Goal: Task Accomplishment & Management: Use online tool/utility

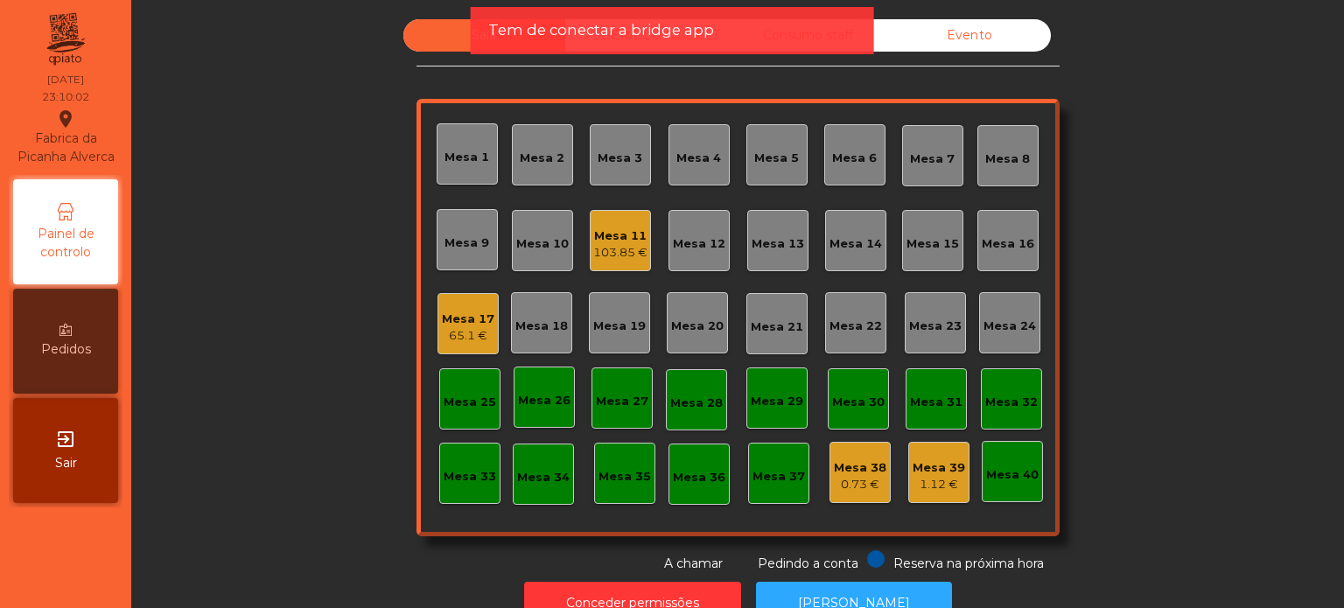
click at [693, 33] on span "Tem de conectar a bridge app" at bounding box center [601, 30] width 226 height 22
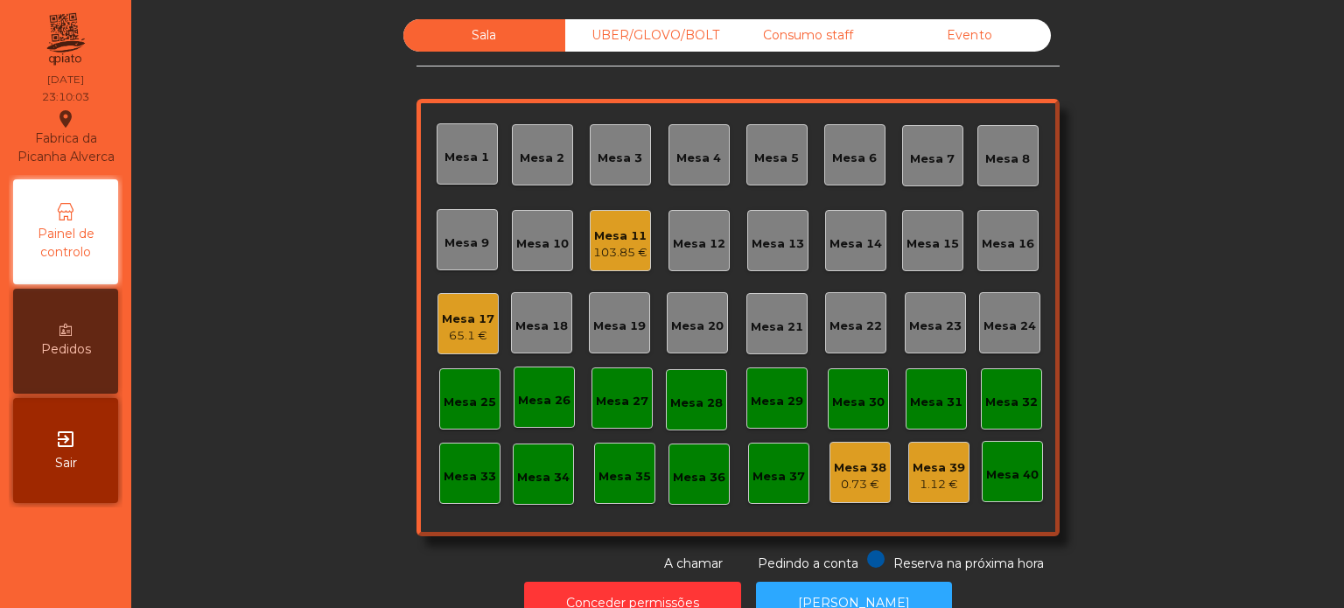
click at [693, 33] on div "UBER/GLOVO/BOLT" at bounding box center [646, 35] width 162 height 32
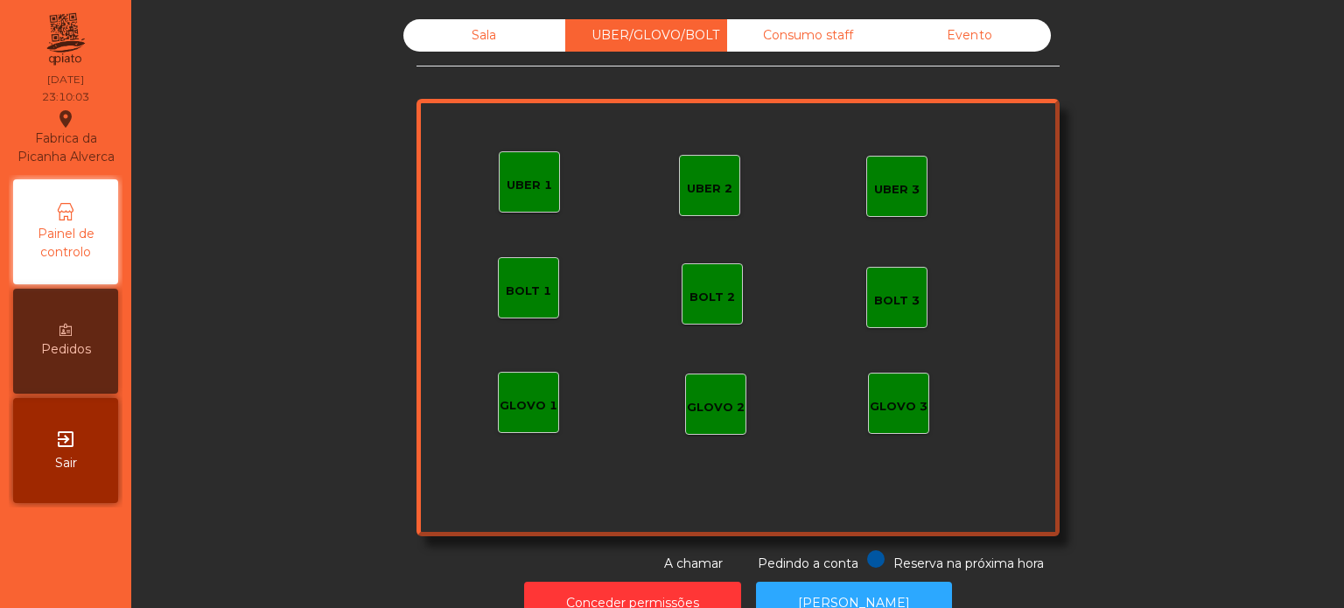
click at [773, 43] on div "Consumo staff" at bounding box center [808, 35] width 162 height 32
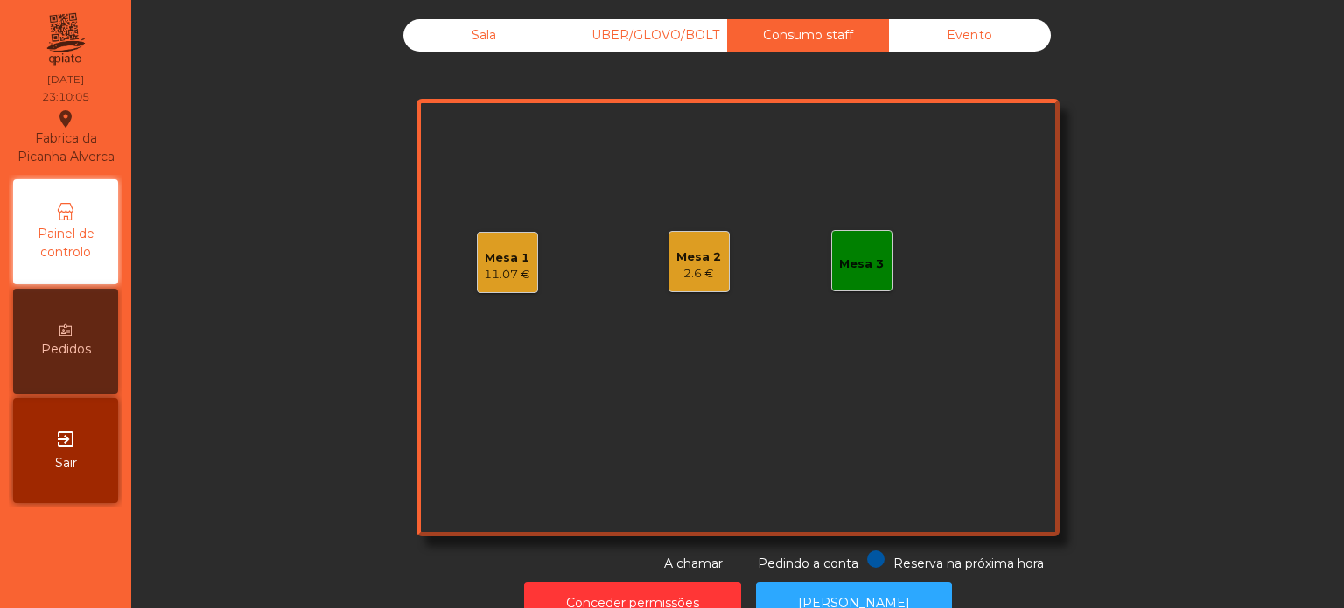
click at [997, 49] on div "Evento" at bounding box center [970, 35] width 162 height 32
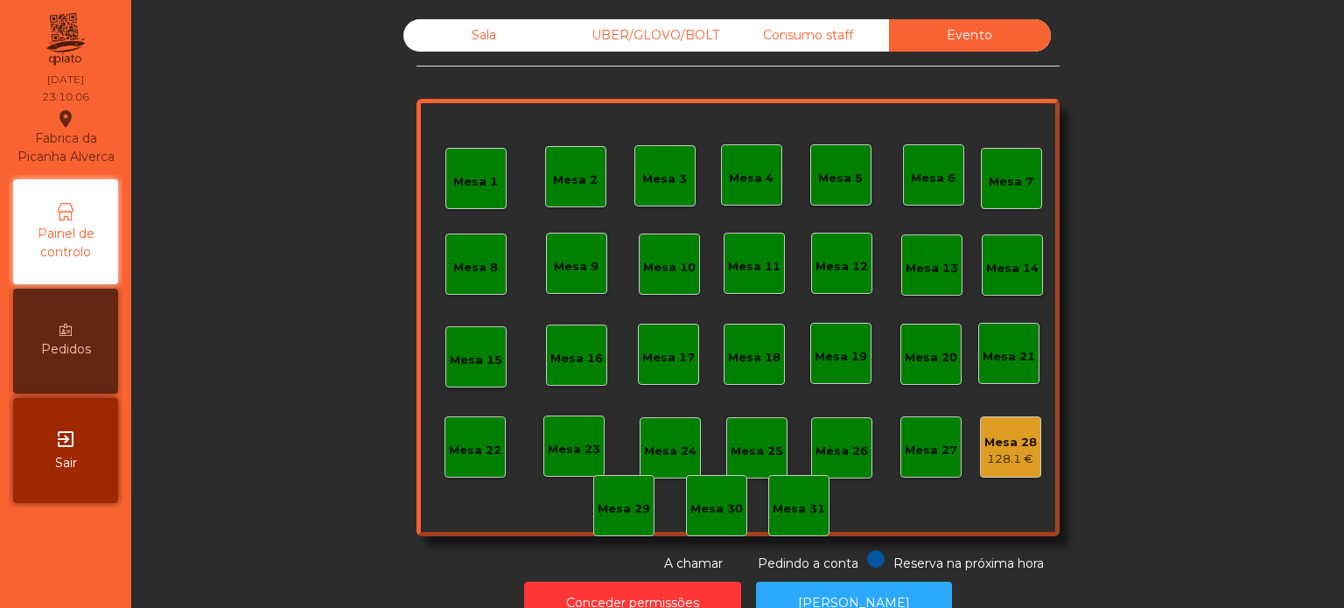
click at [861, 37] on div "Consumo staff" at bounding box center [808, 35] width 162 height 32
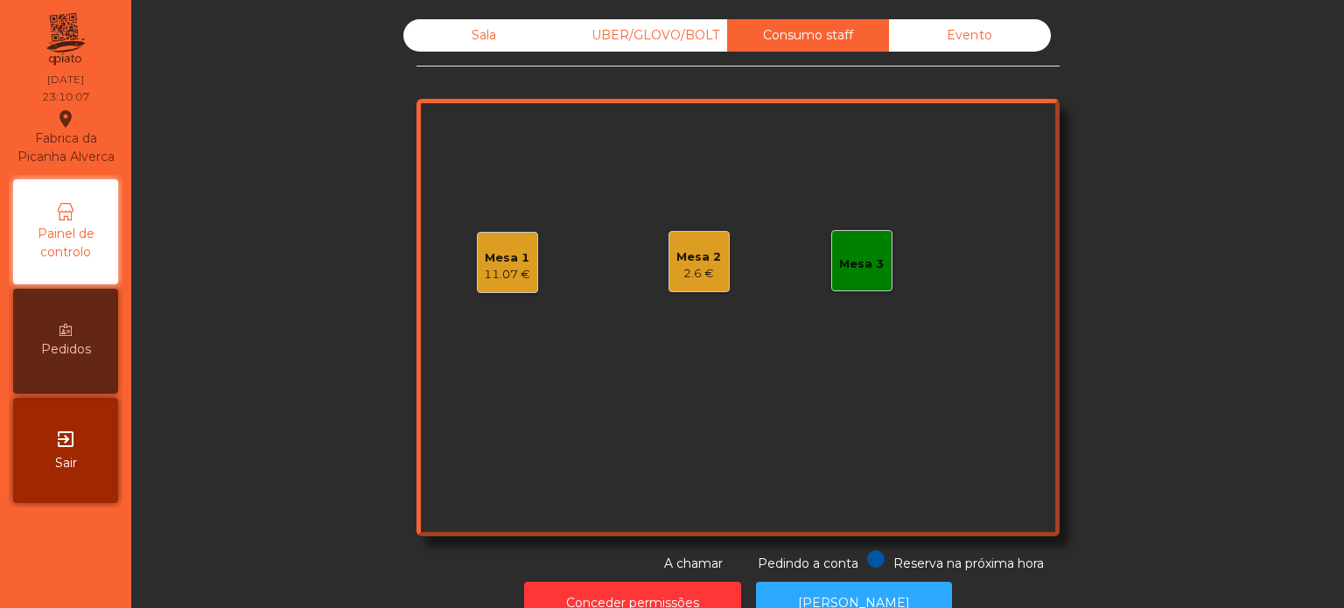
click at [509, 258] on div "Mesa 1" at bounding box center [507, 257] width 46 height 17
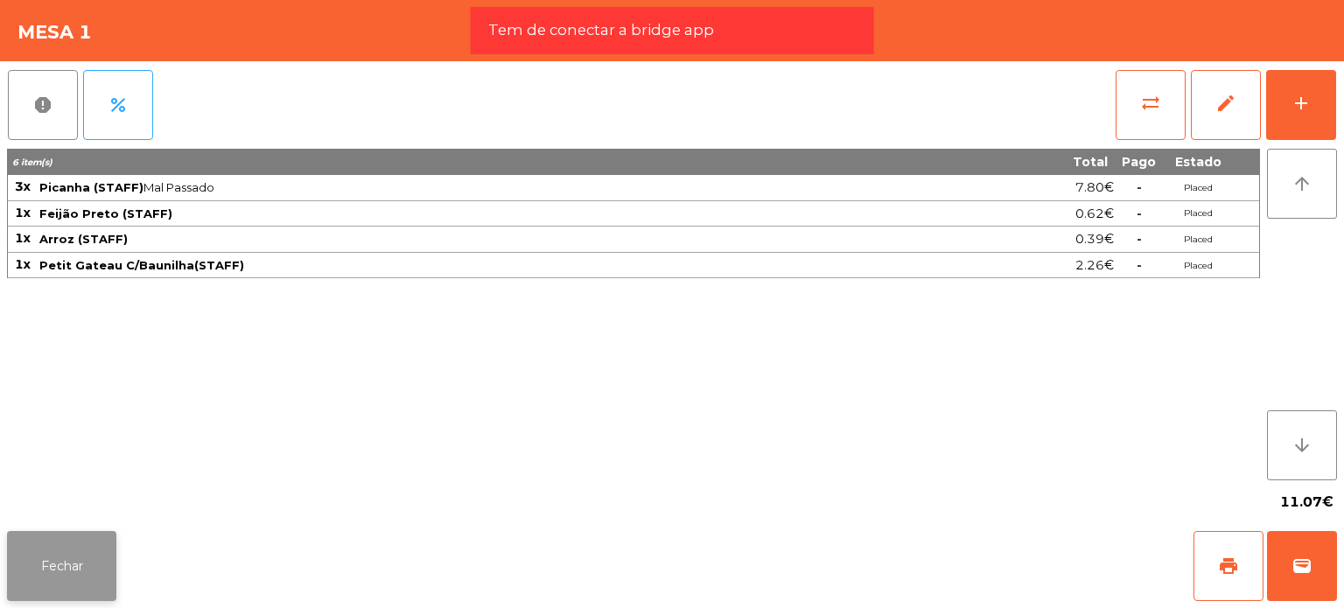
click at [61, 552] on button "Fechar" at bounding box center [61, 566] width 109 height 70
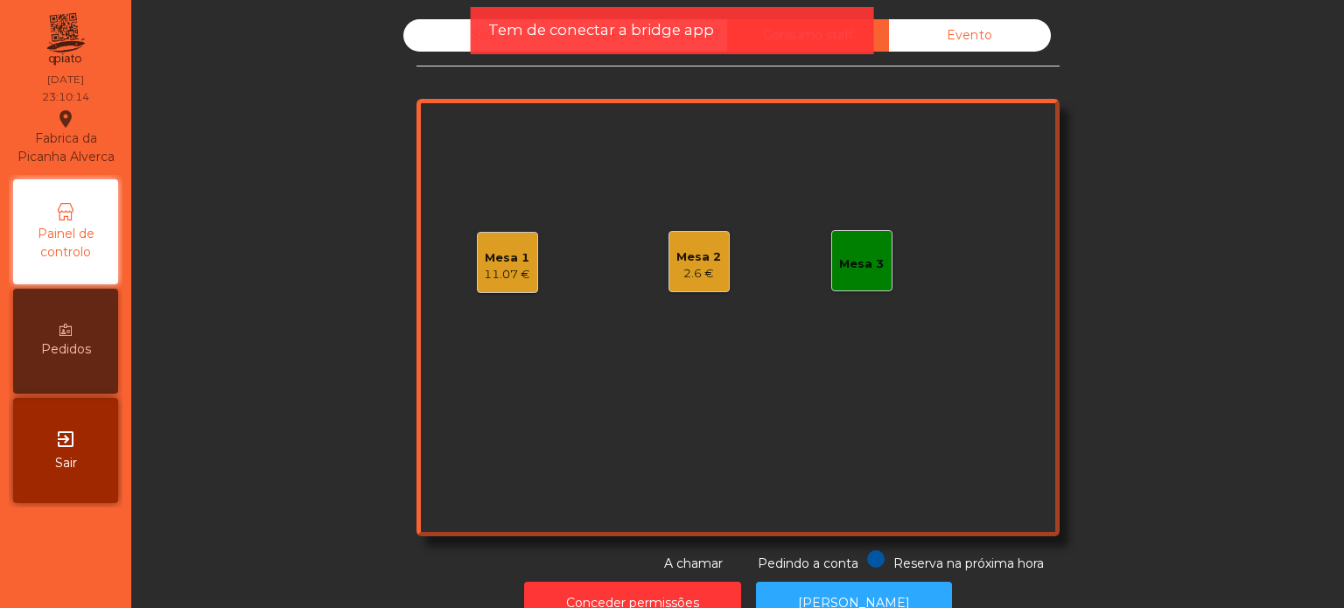
click at [444, 41] on div "Sala" at bounding box center [484, 35] width 162 height 32
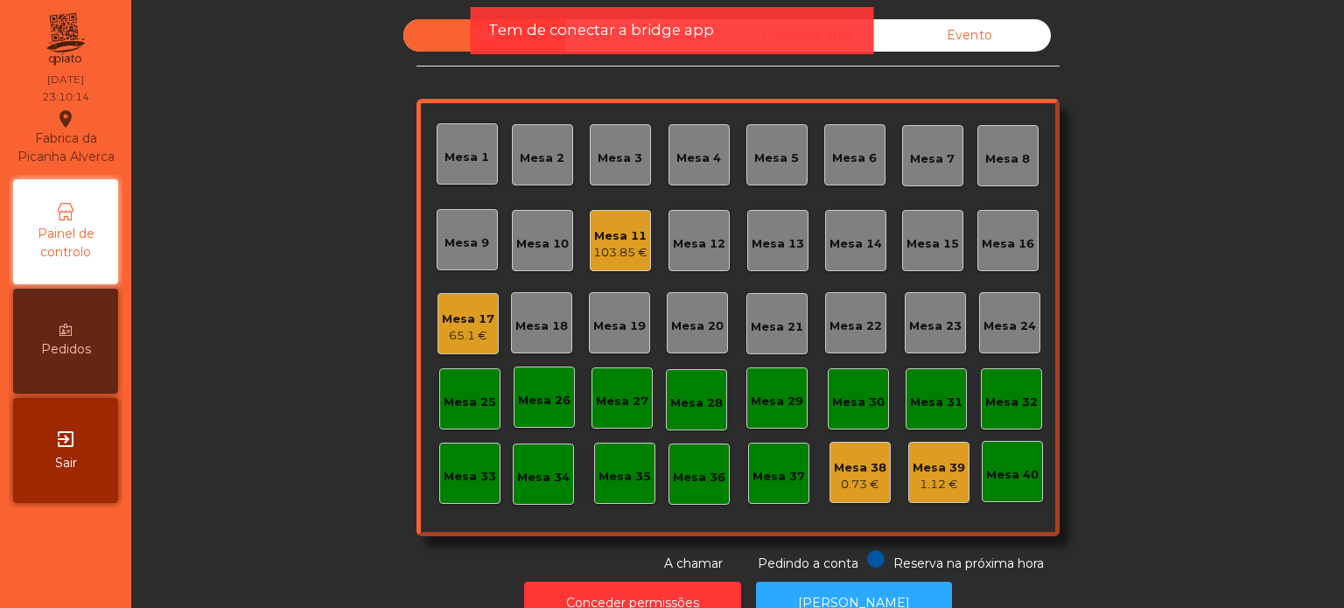
click at [632, 27] on span "Tem de conectar a bridge app" at bounding box center [601, 30] width 226 height 22
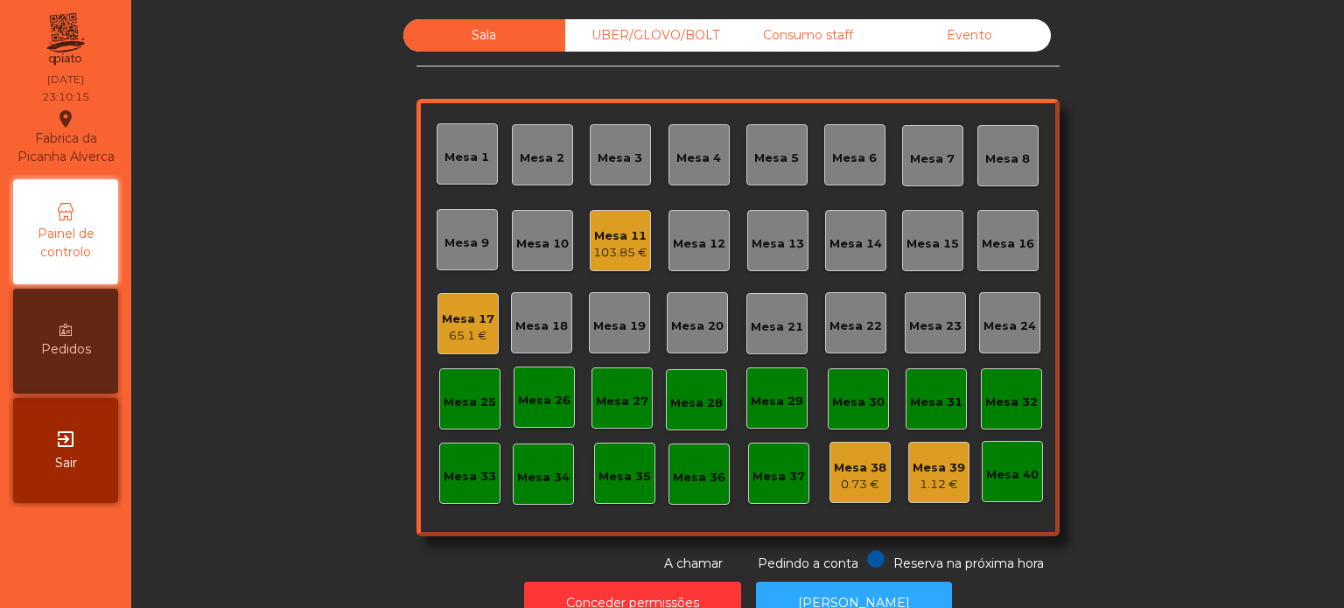
click at [966, 486] on div "Mesa 1 Mesa 2 Mesa 3 Mesa 4 Mesa 5 Mesa 6 Mesa 7 Mesa 8 Mesa 9 Mesa 10 Mesa 11 …" at bounding box center [737, 317] width 643 height 437
click at [931, 486] on div "1.12 €" at bounding box center [939, 484] width 52 height 17
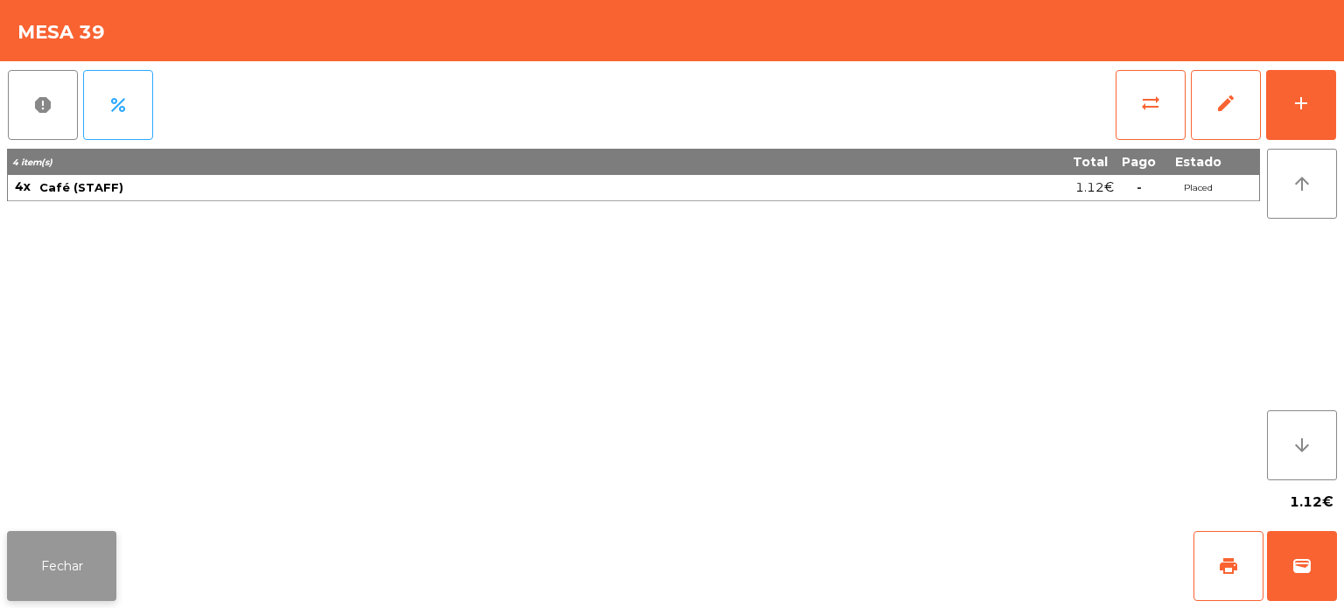
click at [67, 563] on button "Fechar" at bounding box center [61, 566] width 109 height 70
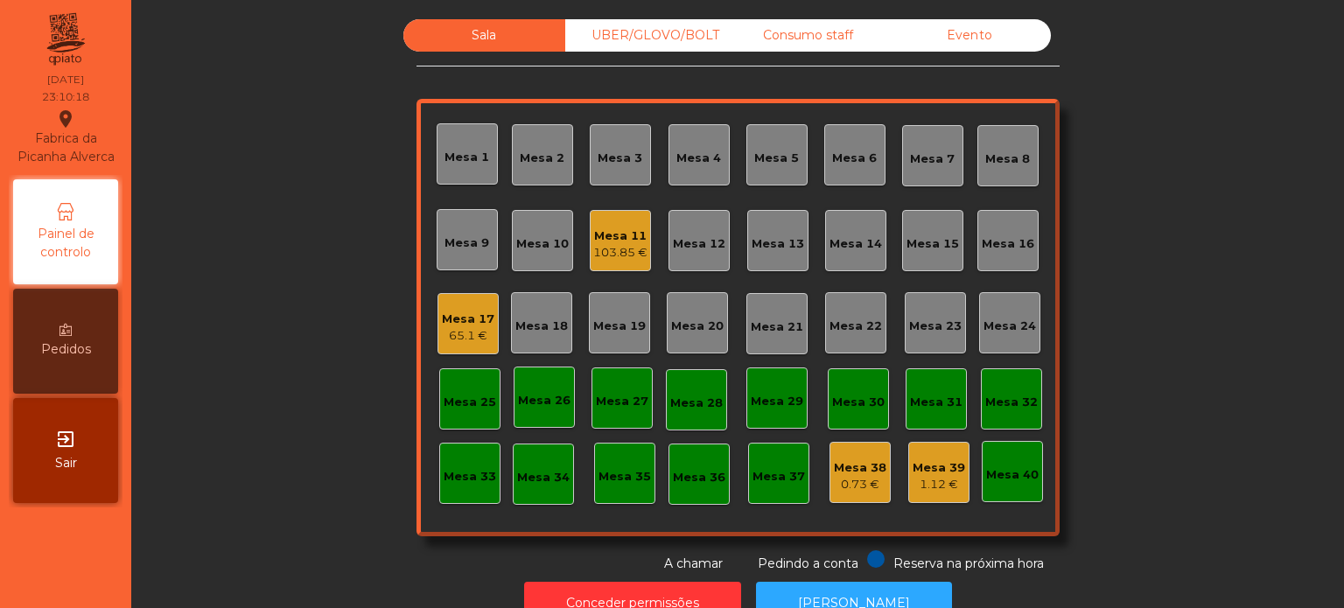
click at [700, 28] on div "UBER/GLOVO/BOLT" at bounding box center [646, 35] width 162 height 32
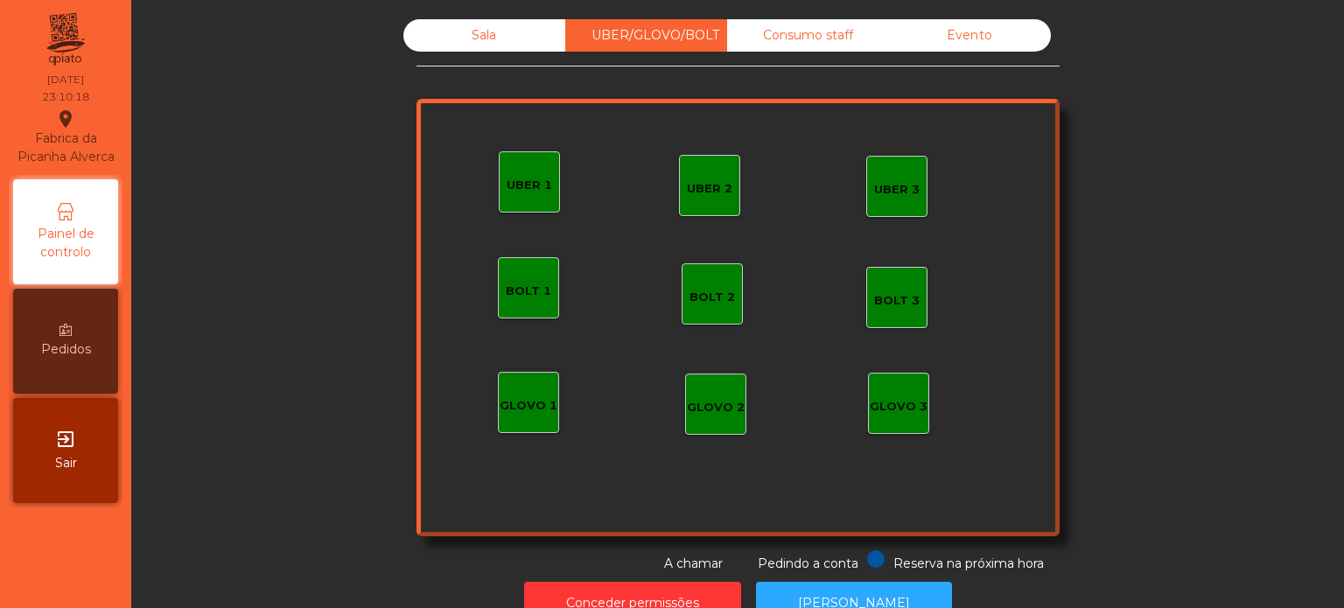
click at [770, 45] on div "Consumo staff" at bounding box center [808, 35] width 162 height 32
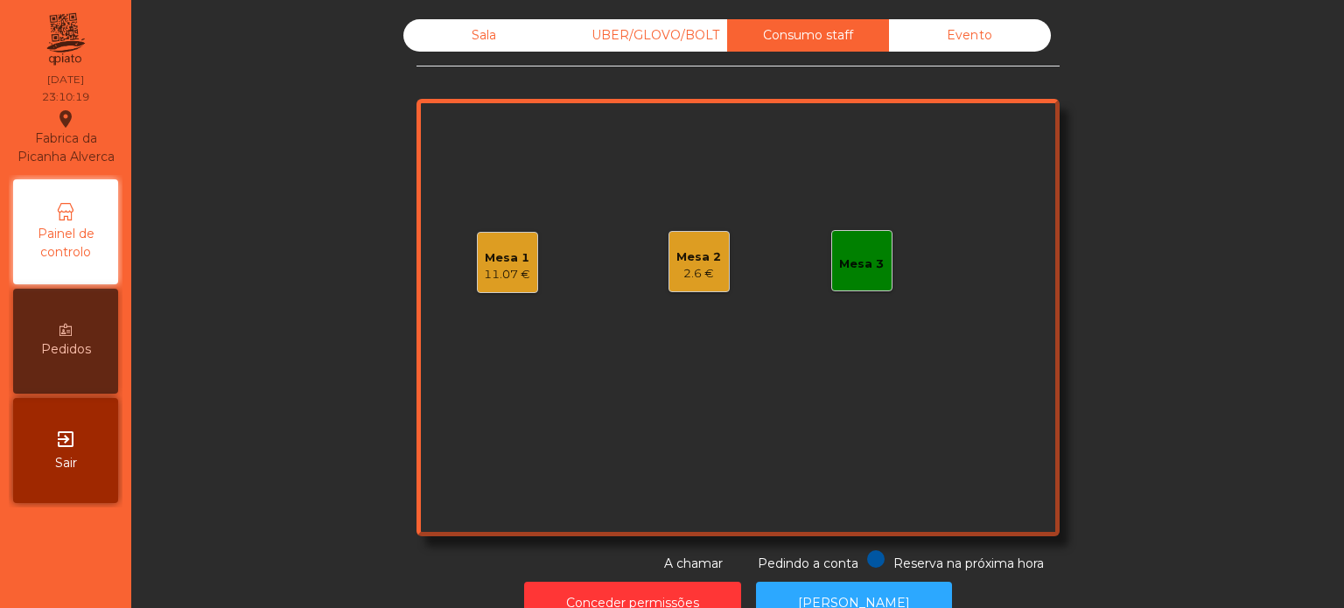
click at [462, 271] on div "Mesa 1 11.07 € Mesa 2 2.6 € Mesa 3" at bounding box center [737, 317] width 643 height 437
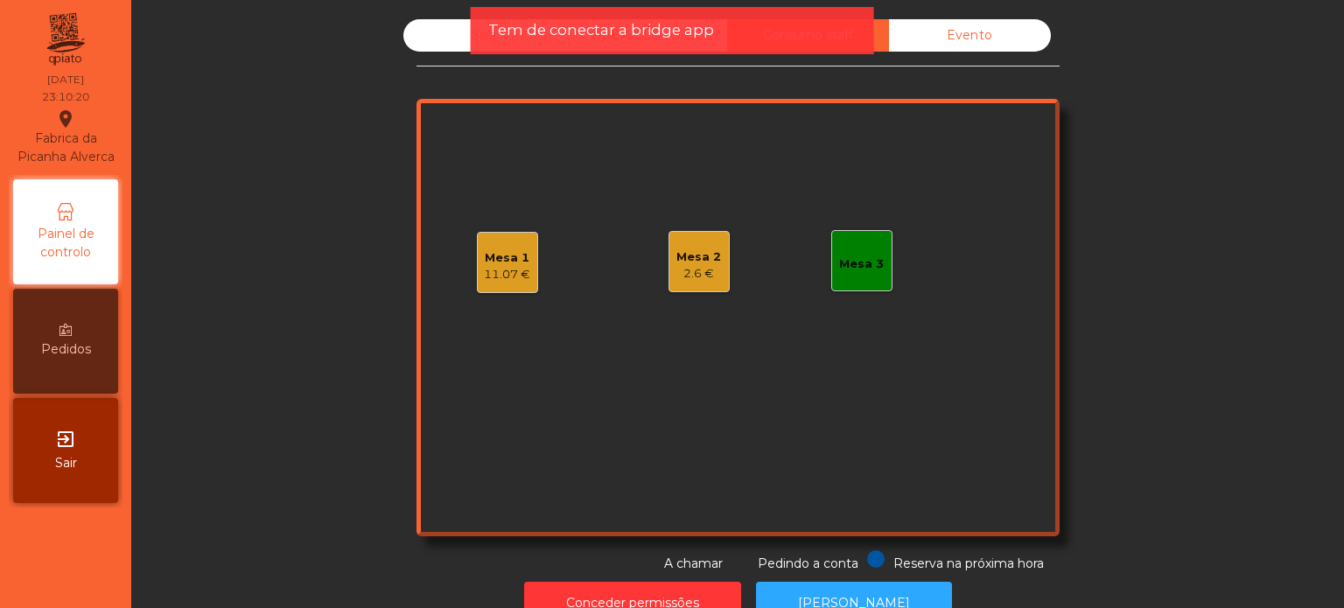
click at [484, 277] on div "11.07 €" at bounding box center [507, 274] width 46 height 17
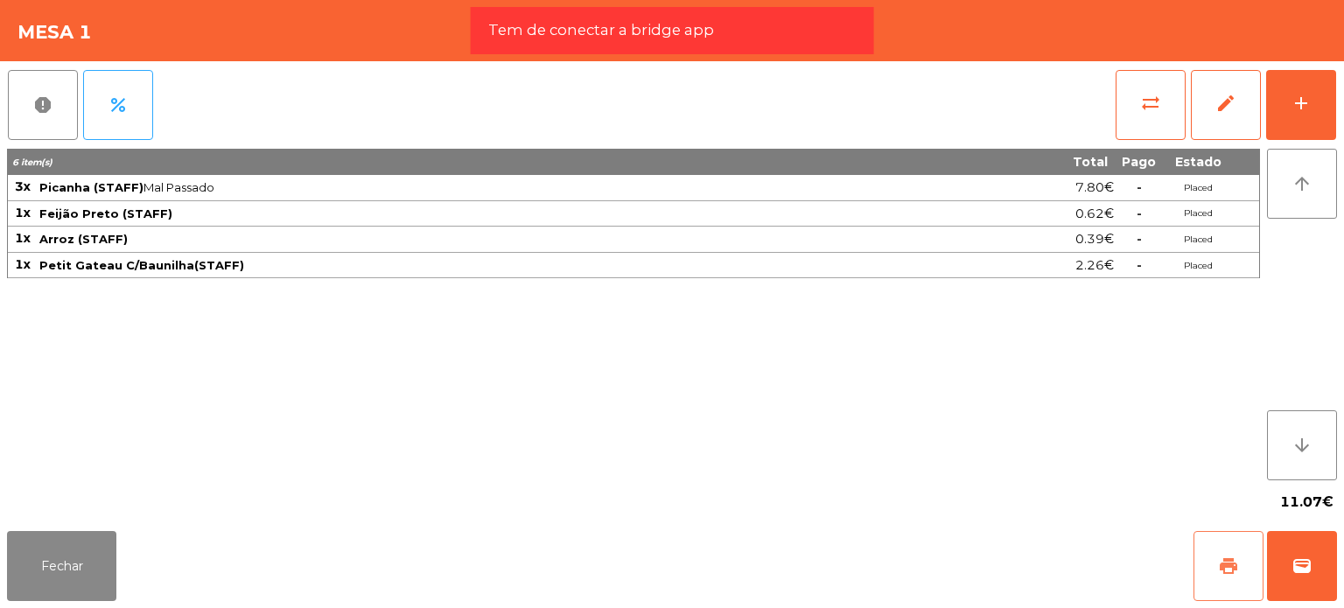
click at [1244, 565] on button "print" at bounding box center [1228, 566] width 70 height 70
click at [106, 556] on button "Fechar" at bounding box center [61, 566] width 109 height 70
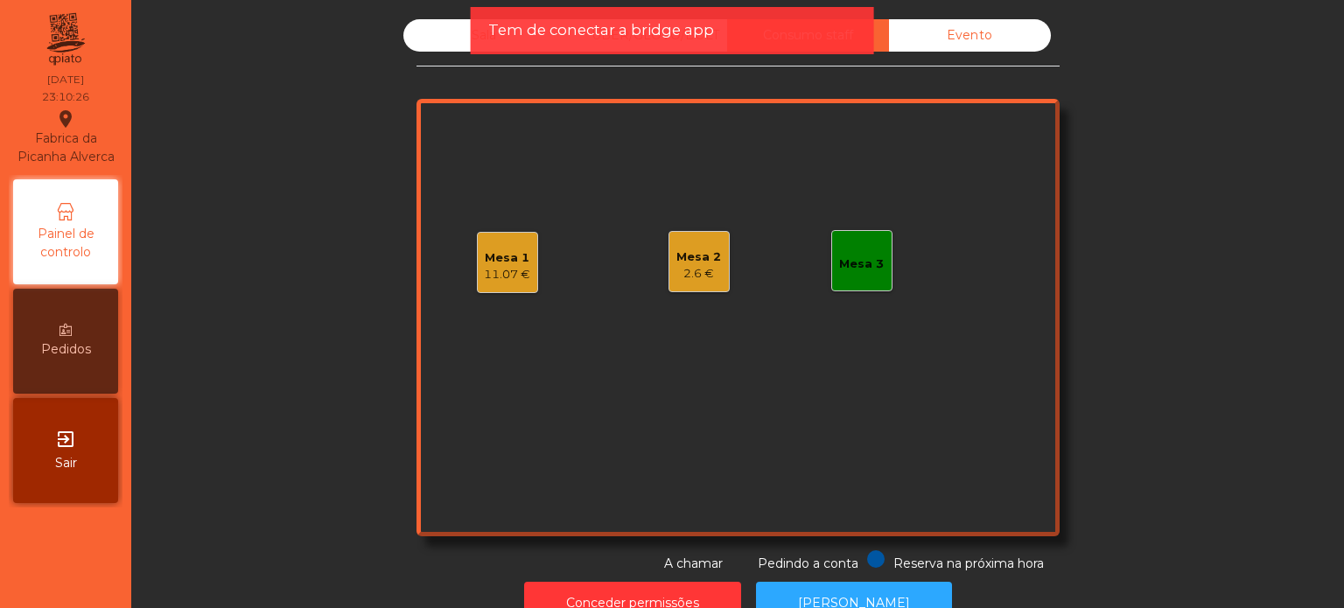
click at [494, 258] on div "Mesa 1" at bounding box center [507, 257] width 46 height 17
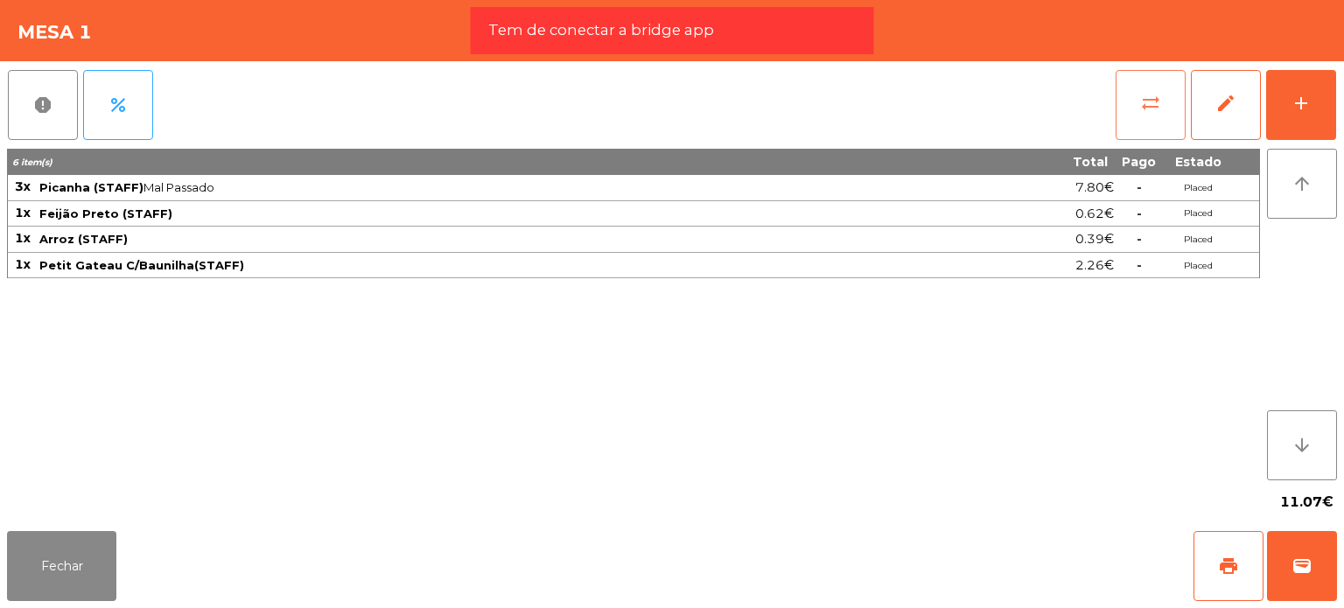
click at [1128, 115] on button "sync_alt" at bounding box center [1150, 105] width 70 height 70
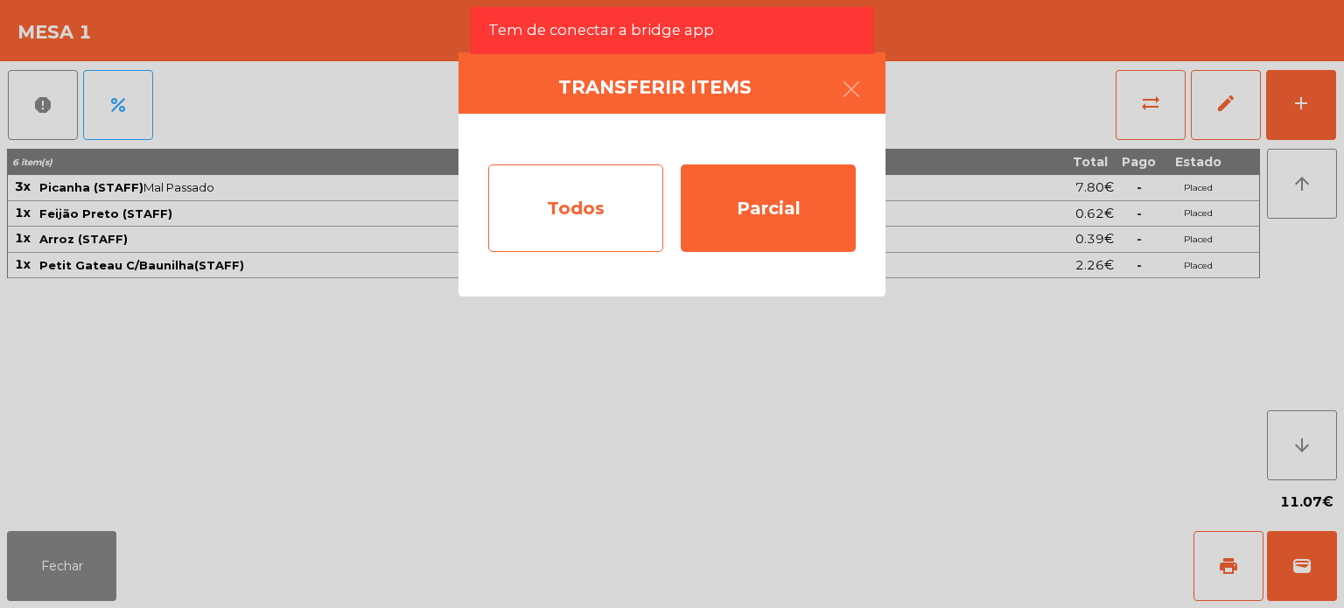
click at [597, 211] on div "Todos" at bounding box center [575, 207] width 175 height 87
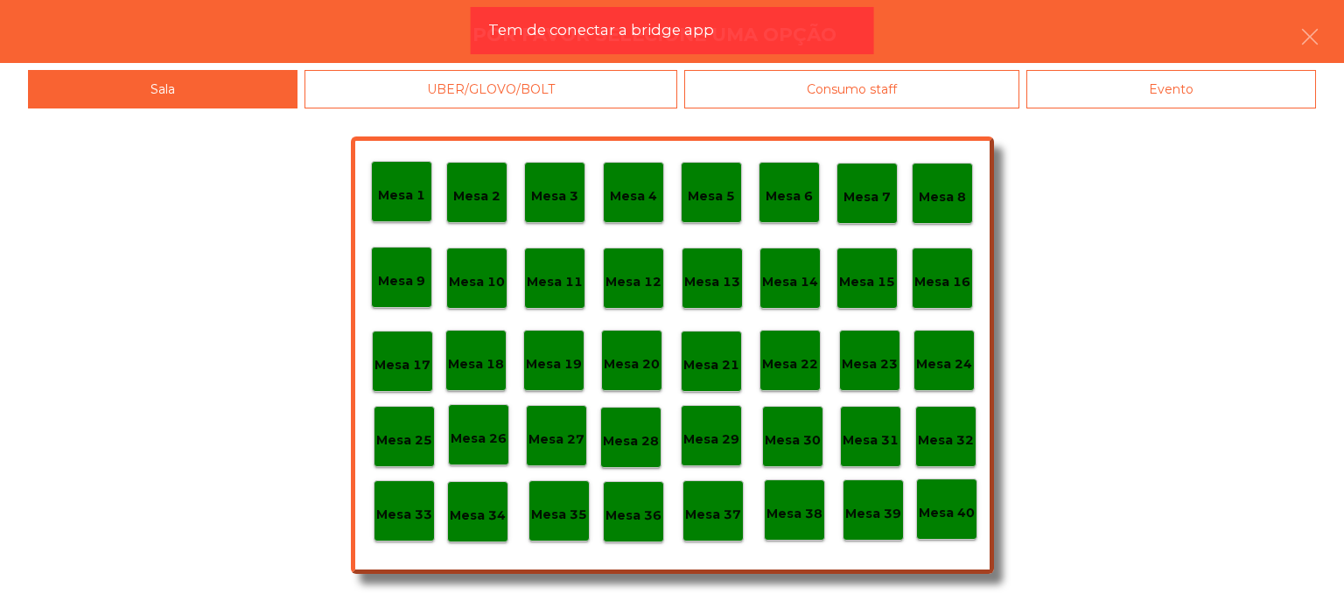
click at [894, 511] on p "Mesa 39" at bounding box center [873, 514] width 56 height 20
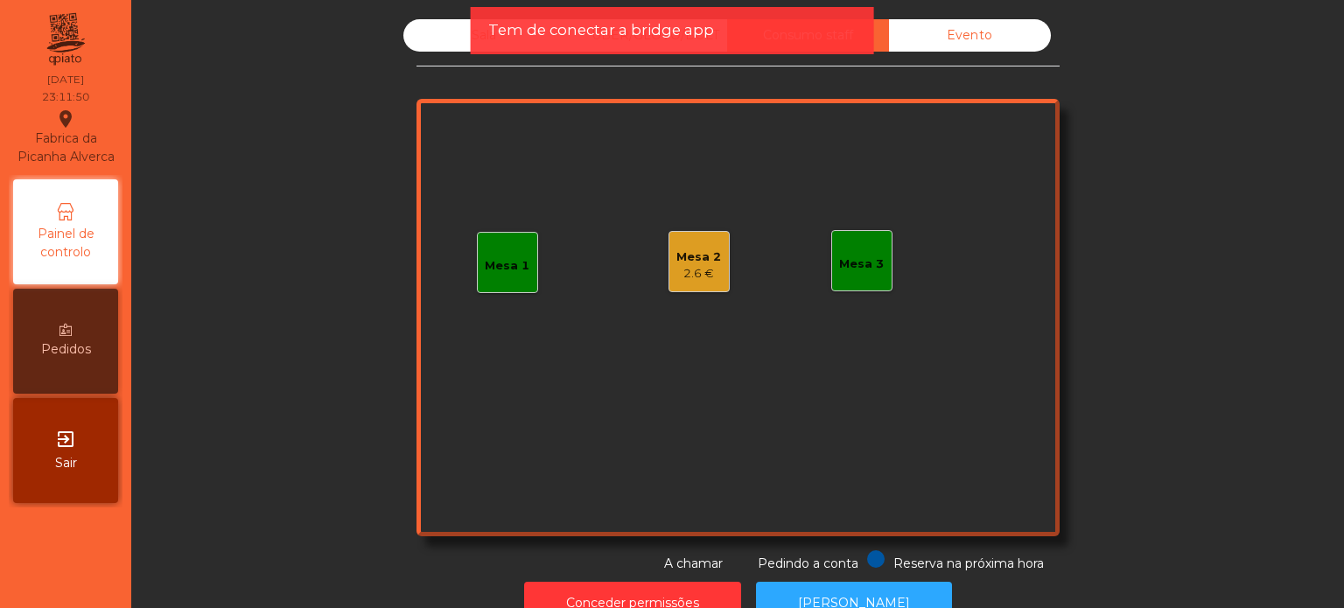
click at [542, 24] on span "Tem de conectar a bridge app" at bounding box center [601, 30] width 226 height 22
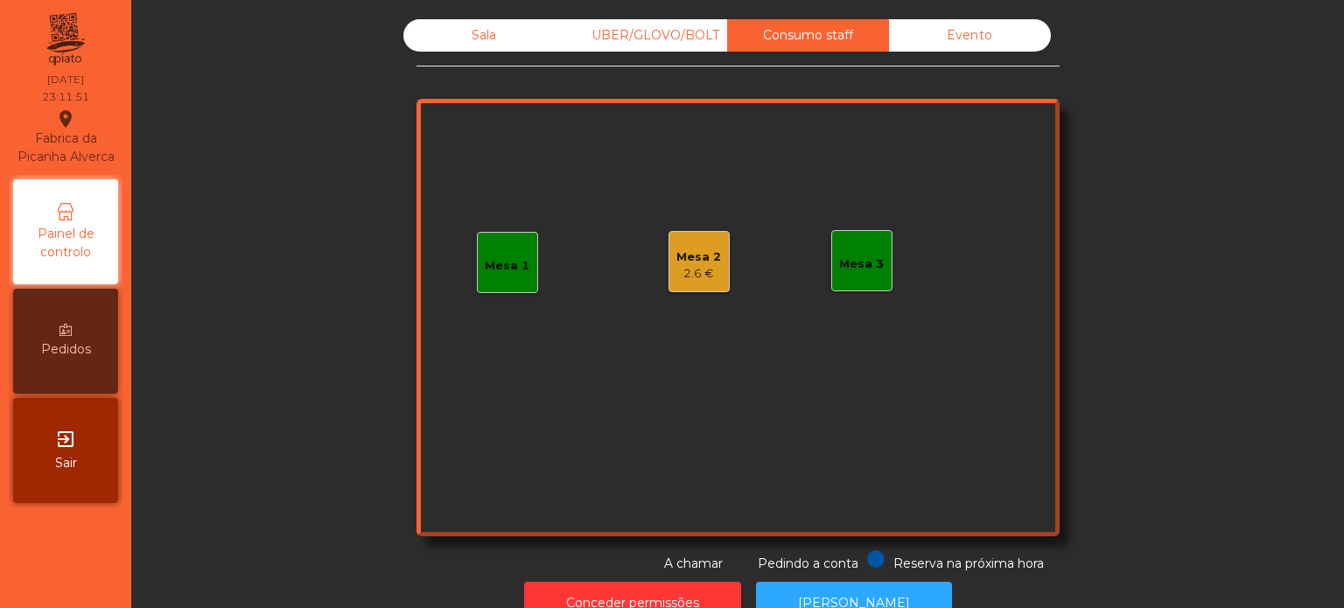
click at [490, 36] on div "Sala" at bounding box center [484, 35] width 162 height 32
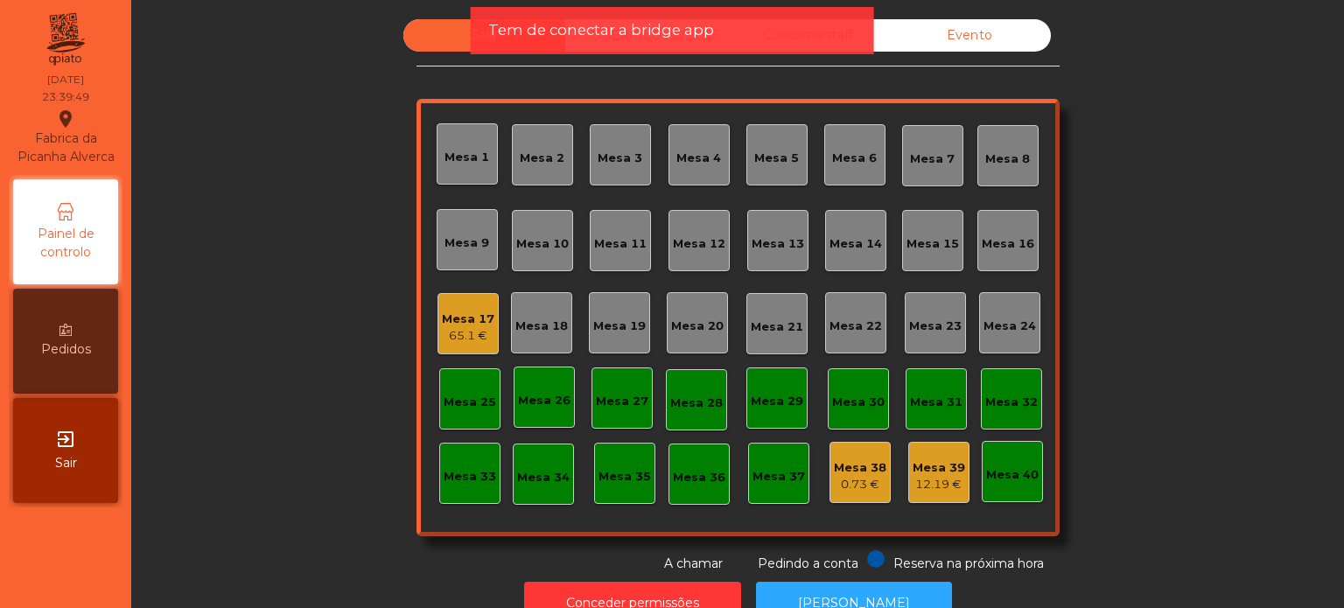
click at [696, 34] on span "Tem de conectar a bridge app" at bounding box center [601, 30] width 226 height 22
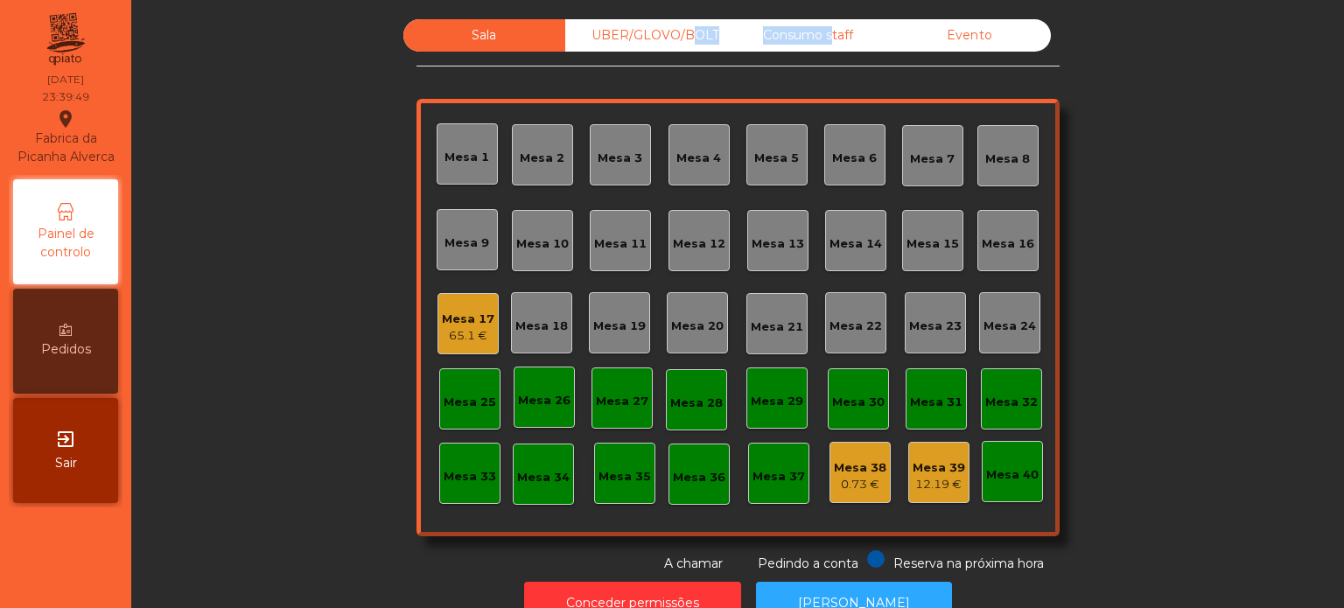
click at [696, 34] on div "UBER/GLOVO/BOLT" at bounding box center [646, 35] width 162 height 32
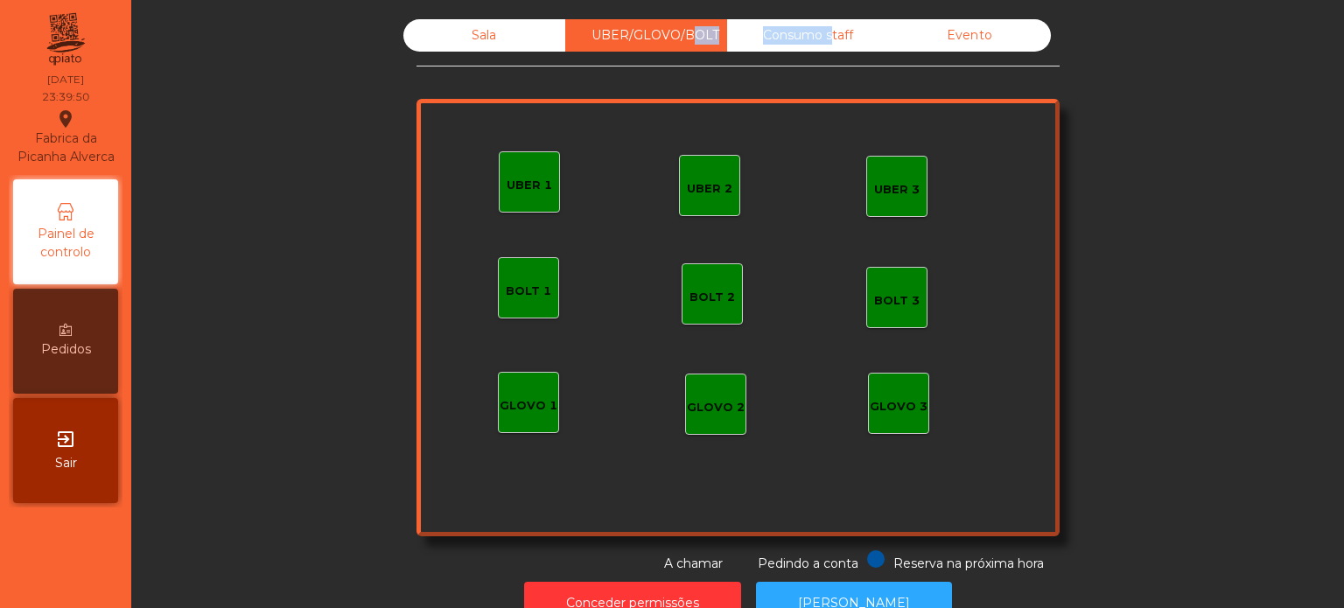
click at [796, 31] on div "Consumo staff" at bounding box center [808, 35] width 162 height 32
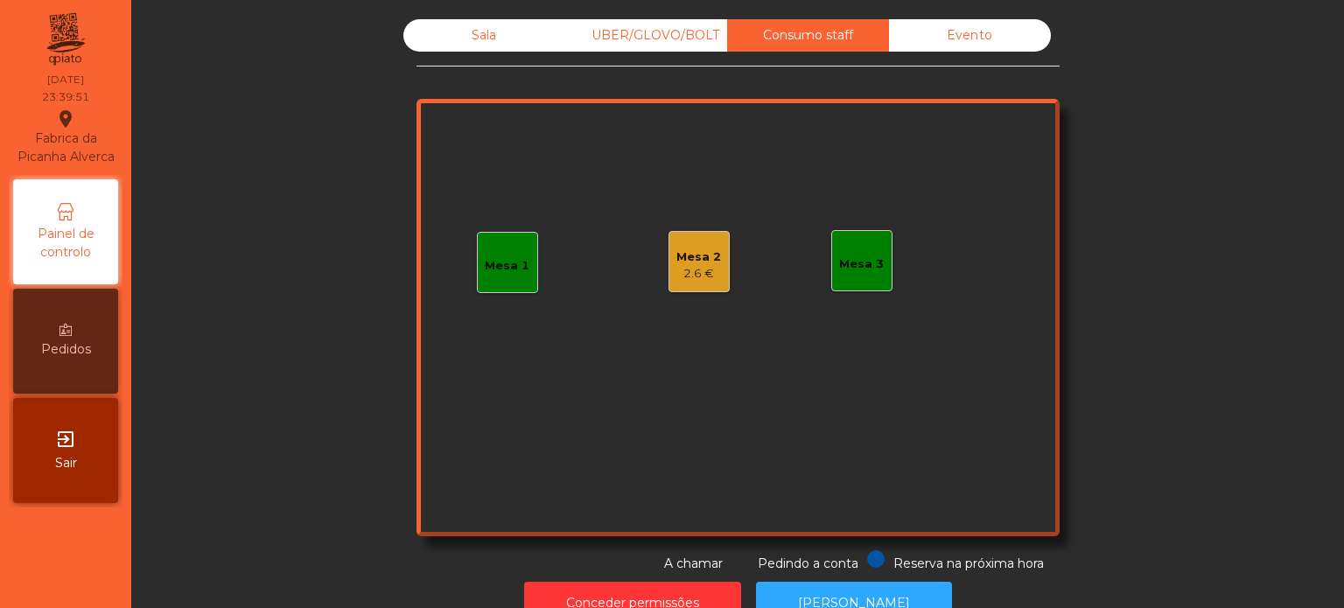
click at [966, 41] on div "Evento" at bounding box center [970, 35] width 162 height 32
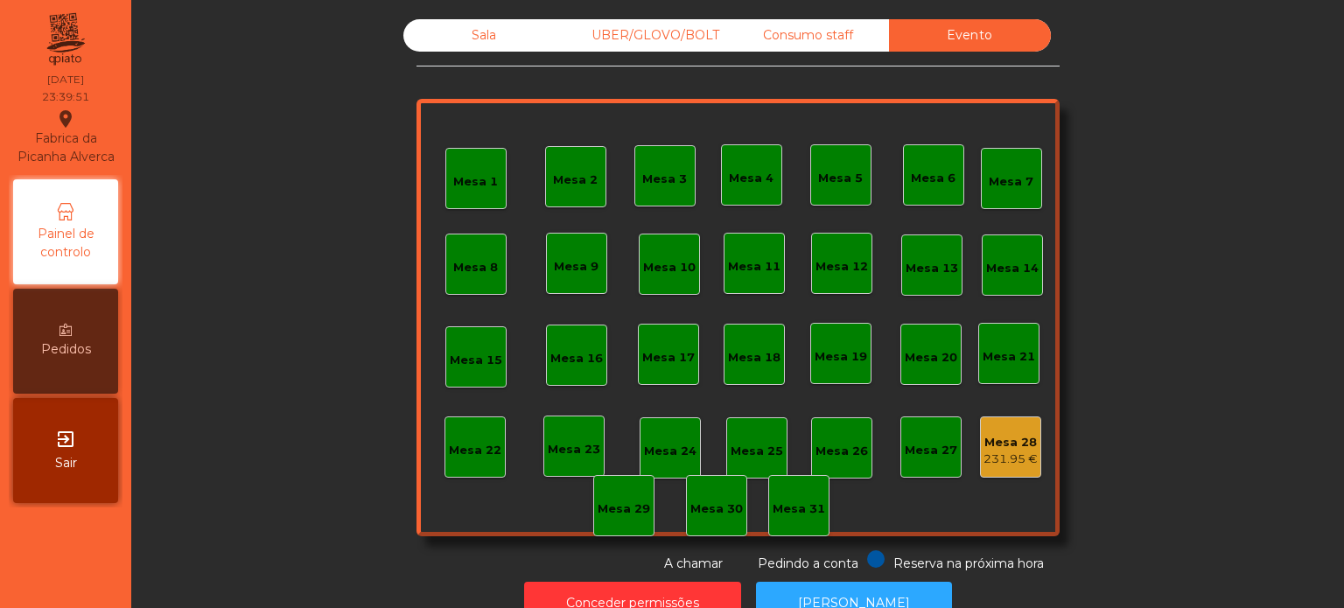
click at [738, 27] on div "Consumo staff" at bounding box center [808, 35] width 162 height 32
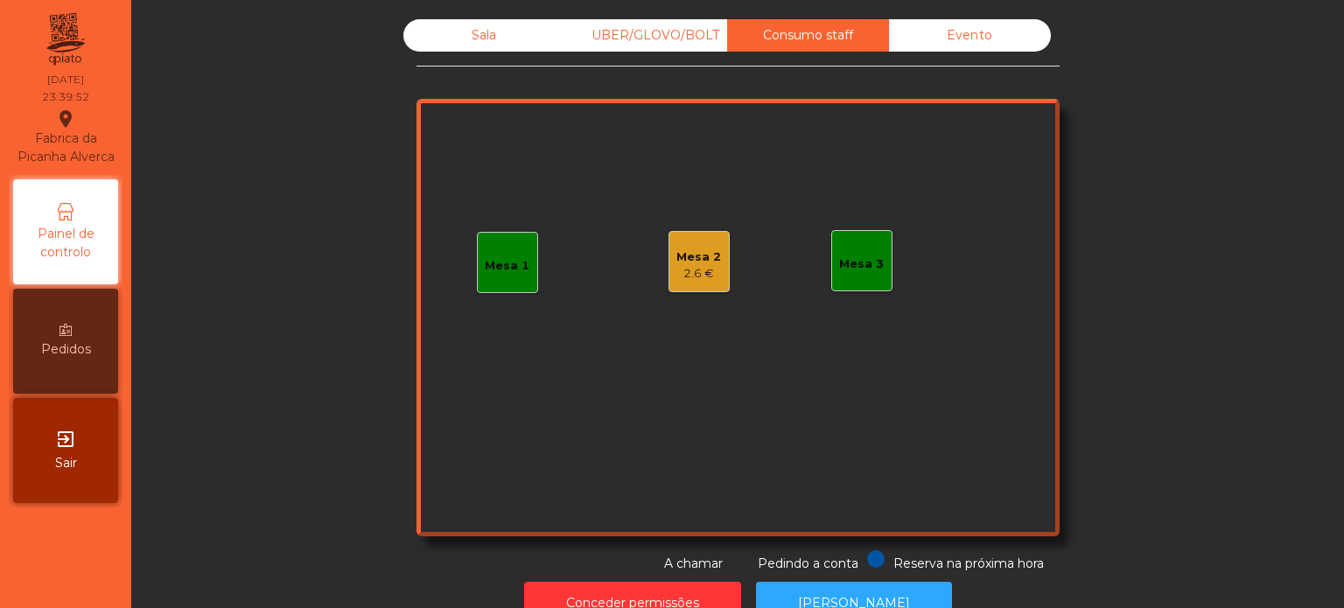
click at [670, 29] on div "UBER/GLOVO/BOLT" at bounding box center [646, 35] width 162 height 32
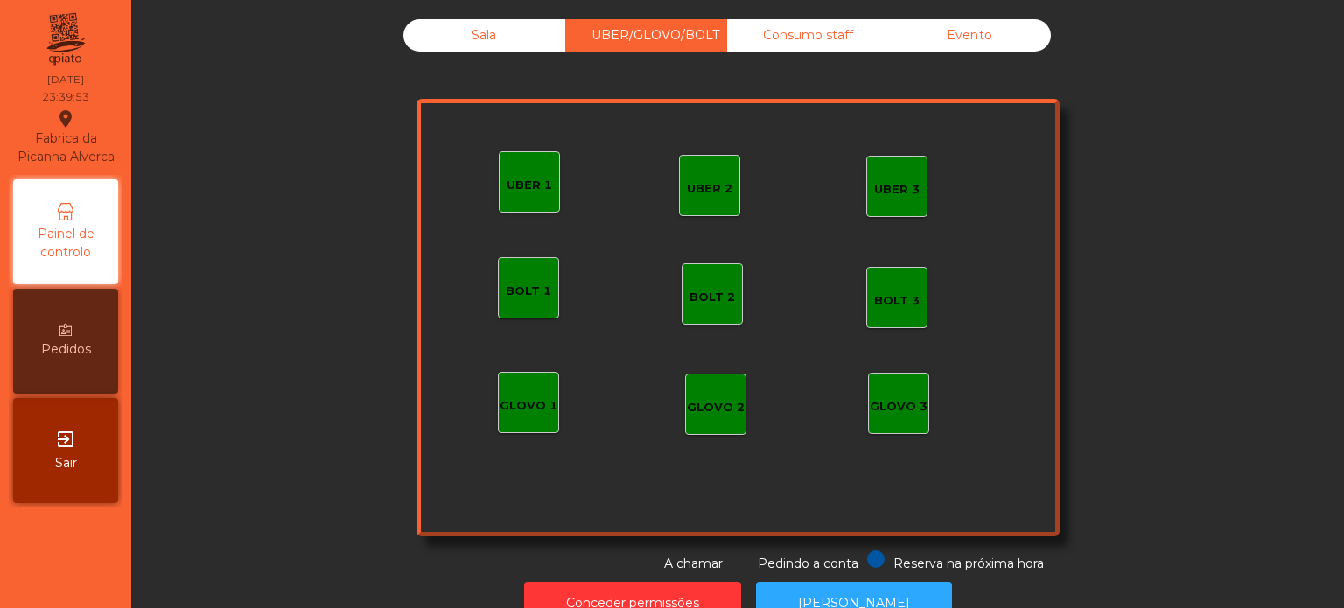
click at [535, 38] on div "Sala" at bounding box center [484, 35] width 162 height 32
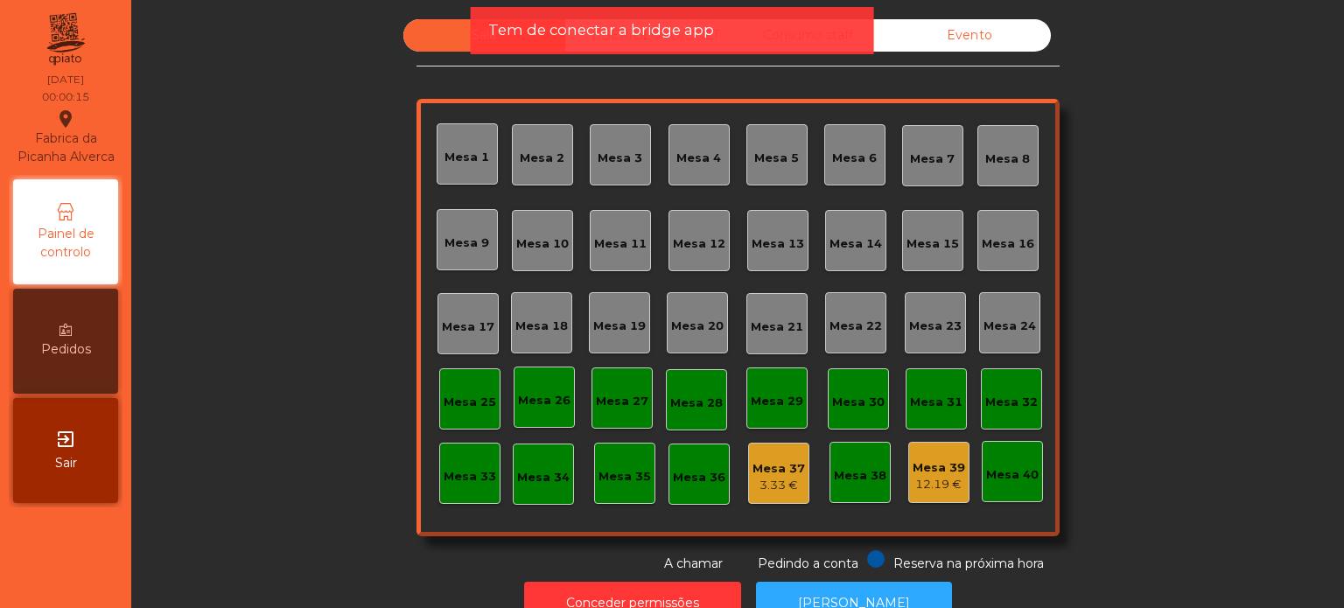
scroll to position [48, 0]
